Goal: Find specific fact: Find specific fact

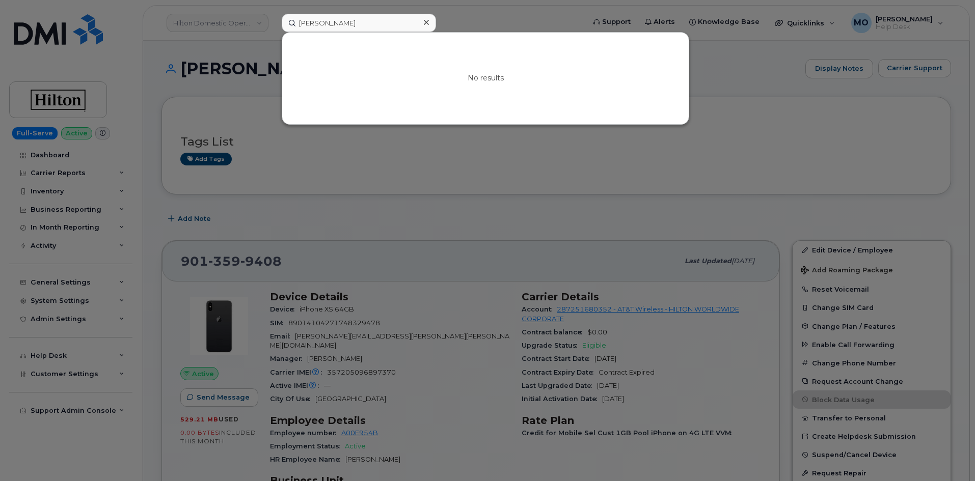
scroll to position [255, 0]
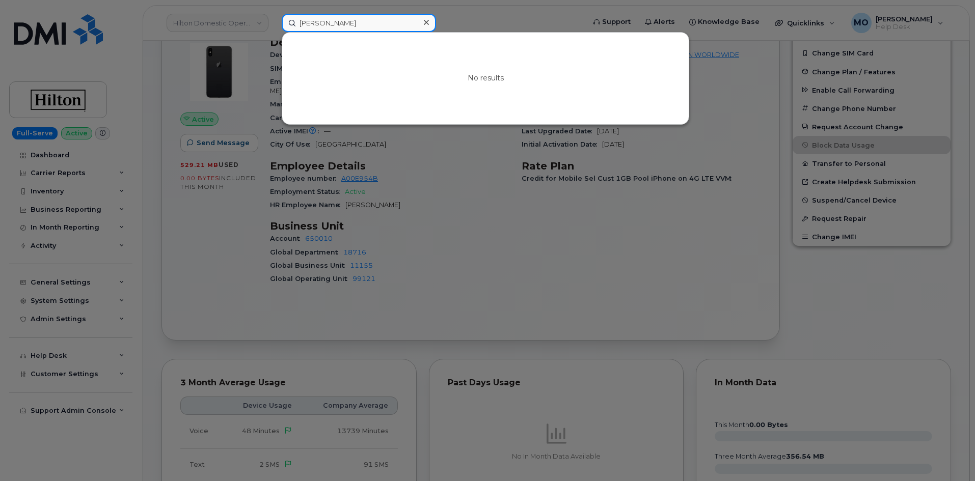
click at [364, 23] on input "[PERSON_NAME]" at bounding box center [359, 23] width 154 height 18
paste input "[PERSON_NAME]"
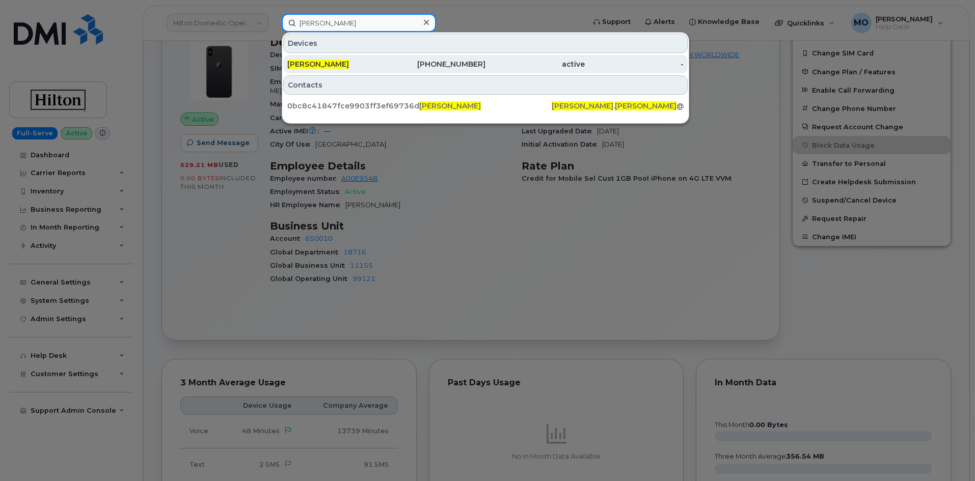
type input "[PERSON_NAME]"
click at [419, 69] on div "[PHONE_NUMBER]" at bounding box center [435, 64] width 99 height 18
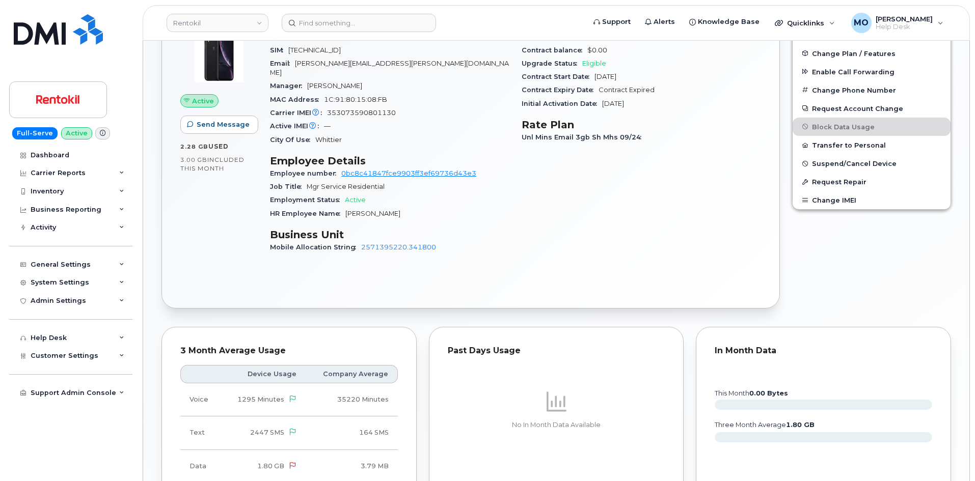
scroll to position [258, 0]
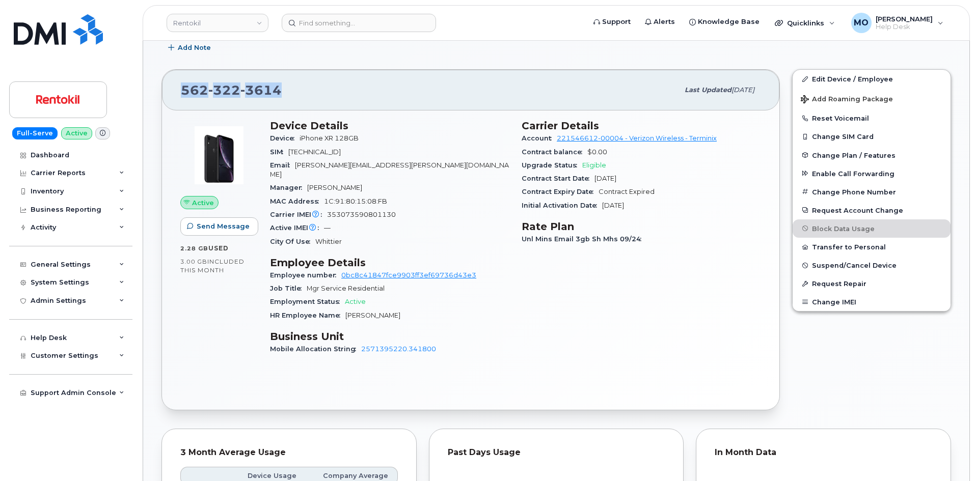
drag, startPoint x: 338, startPoint y: 100, endPoint x: 183, endPoint y: 95, distance: 154.9
click at [184, 95] on div "[PHONE_NUMBER]" at bounding box center [429, 89] width 497 height 21
copy span "[PHONE_NUMBER]"
copy span "562 322 3614"
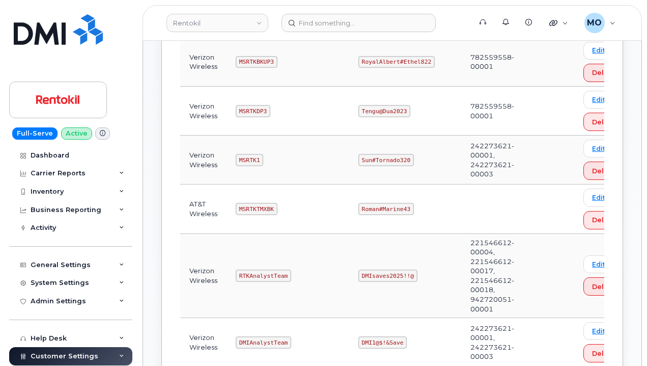
scroll to position [255, 0]
click at [359, 281] on tr "Verizon Wireless RTKAnalystTeam DMIsaves2025!!@ 221546612-00004, 221546612-0001…" at bounding box center [406, 275] width 453 height 85
drag, startPoint x: 236, startPoint y: 276, endPoint x: 307, endPoint y: 276, distance: 70.8
click at [307, 276] on td "RTKAnalystTeam" at bounding box center [288, 275] width 123 height 85
copy code "RTKAnalystTeam"
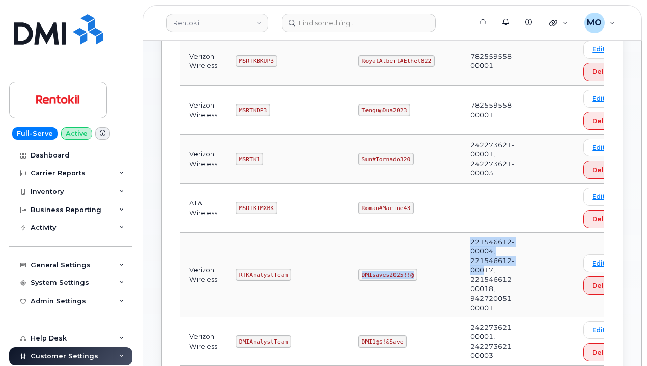
drag, startPoint x: 356, startPoint y: 271, endPoint x: 460, endPoint y: 267, distance: 104.0
click at [459, 267] on tr "Verizon Wireless RTKAnalystTeam DMIsaves2025!!@ 221546612-00004, 221546612-0001…" at bounding box center [406, 275] width 453 height 85
click at [384, 269] on code "DMIsaves2025!!@" at bounding box center [387, 274] width 59 height 12
drag, startPoint x: 413, startPoint y: 275, endPoint x: 354, endPoint y: 277, distance: 59.1
click at [354, 277] on td "DMIsaves2025!!@" at bounding box center [405, 275] width 112 height 85
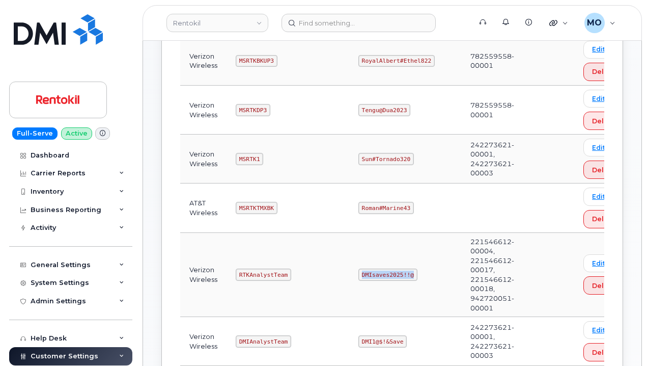
copy code "DMIsaves2025!!@"
